Goal: Submit feedback/report problem

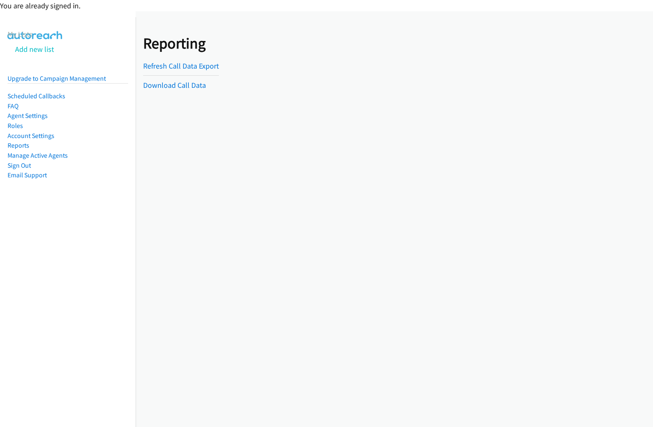
click at [326, 5] on div "You are already signed in." at bounding box center [326, 5] width 653 height 11
click at [326, 37] on div "Reporting Refresh Call Data Export Download Call Data" at bounding box center [394, 54] width 517 height 87
click at [323, 14] on div "Reporting Refresh Call Data Export Download Call Data" at bounding box center [394, 54] width 517 height 87
click at [394, 219] on div "Reporting Refresh Call Data Export Download Call Data" at bounding box center [394, 219] width 517 height 416
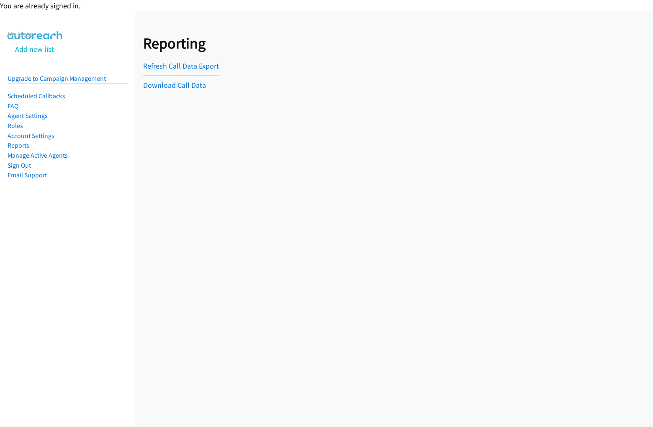
click at [391, 55] on div "Reporting Refresh Call Data Export Download Call Data" at bounding box center [394, 54] width 517 height 87
click at [182, 55] on div "Reporting Refresh Call Data Export Download Call Data" at bounding box center [183, 55] width 80 height 72
click at [182, 75] on hr at bounding box center [181, 75] width 76 height 0
click at [180, 75] on hr at bounding box center [181, 75] width 76 height 0
click at [326, 5] on div "You are already signed in." at bounding box center [326, 5] width 653 height 11
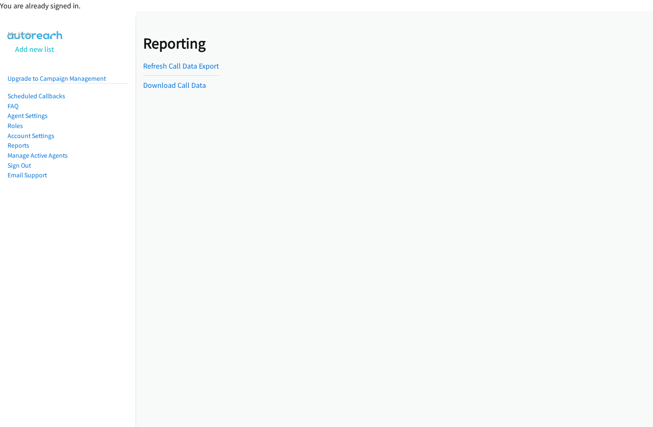
click at [326, 5] on div "You are already signed in." at bounding box center [326, 5] width 653 height 11
click at [326, 37] on div "Reporting Refresh Call Data Export Download Call Data" at bounding box center [394, 54] width 517 height 87
click at [323, 14] on div "Reporting Refresh Call Data Export Download Call Data" at bounding box center [394, 54] width 517 height 87
click at [394, 219] on div "Reporting Refresh Call Data Export Download Call Data" at bounding box center [394, 219] width 517 height 416
click at [391, 55] on div "Reporting Refresh Call Data Export Download Call Data" at bounding box center [394, 54] width 517 height 87
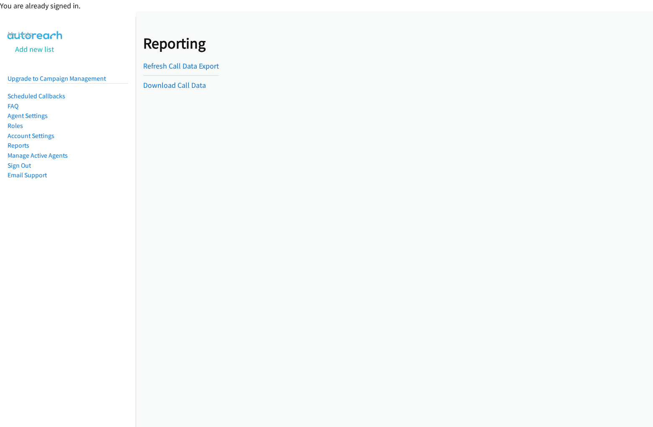
click at [182, 55] on div "Reporting Refresh Call Data Export Download Call Data" at bounding box center [183, 55] width 80 height 72
click at [182, 75] on hr at bounding box center [181, 75] width 76 height 0
click at [180, 75] on hr at bounding box center [181, 75] width 76 height 0
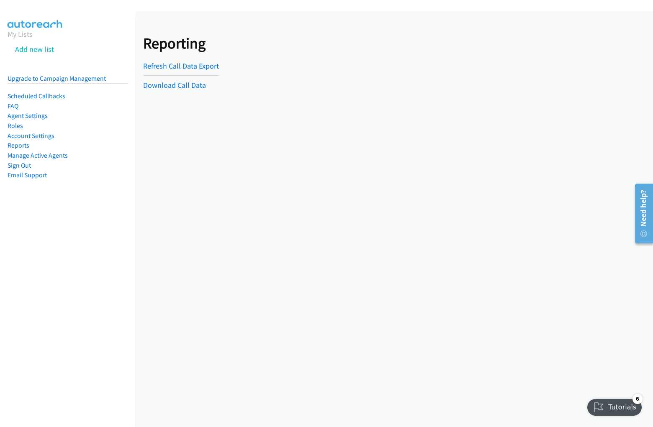
click at [326, 26] on div "Reporting Refresh Call Data Export Download Call Data" at bounding box center [394, 54] width 517 height 87
click at [394, 219] on div "Reporting Refresh Call Data Export Download Call Data" at bounding box center [394, 219] width 517 height 416
click at [391, 55] on div "Reporting Refresh Call Data Export Download Call Data" at bounding box center [394, 54] width 517 height 87
click at [182, 55] on div "Reporting Refresh Call Data Export Download Call Data" at bounding box center [183, 55] width 80 height 72
click at [182, 75] on hr at bounding box center [181, 75] width 76 height 0
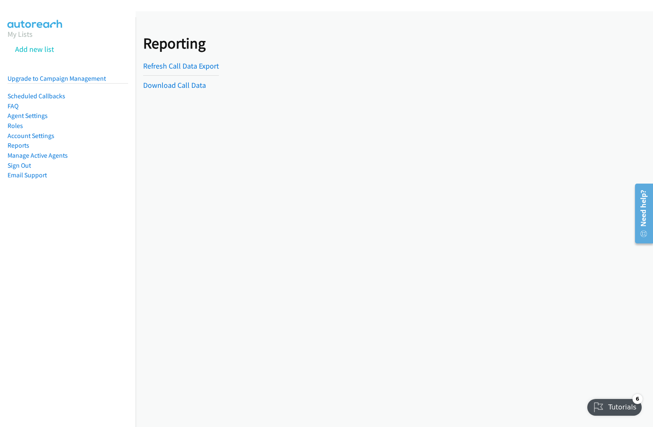
click at [180, 75] on hr at bounding box center [181, 75] width 76 height 0
